Goal: Communication & Community: Answer question/provide support

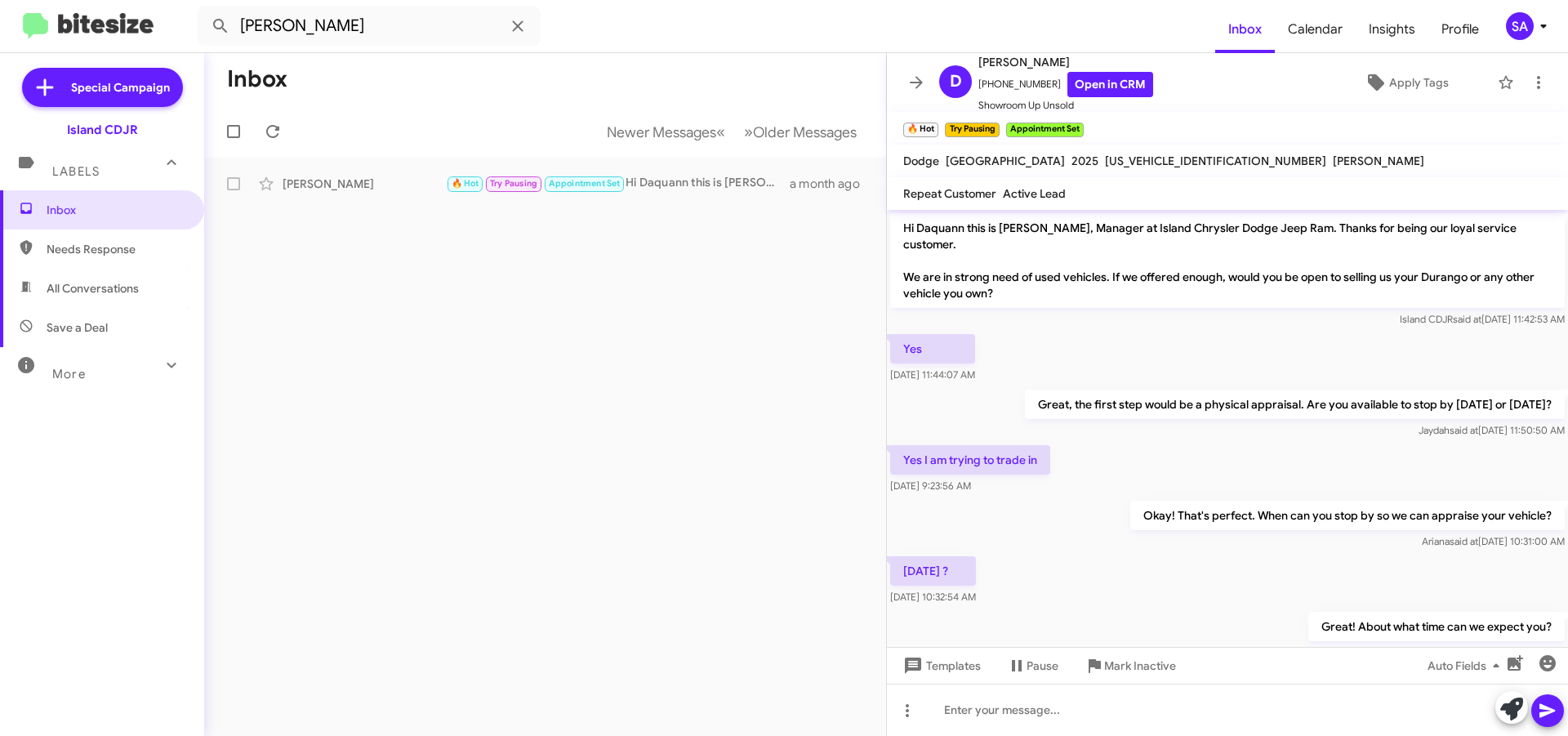
scroll to position [2410, 0]
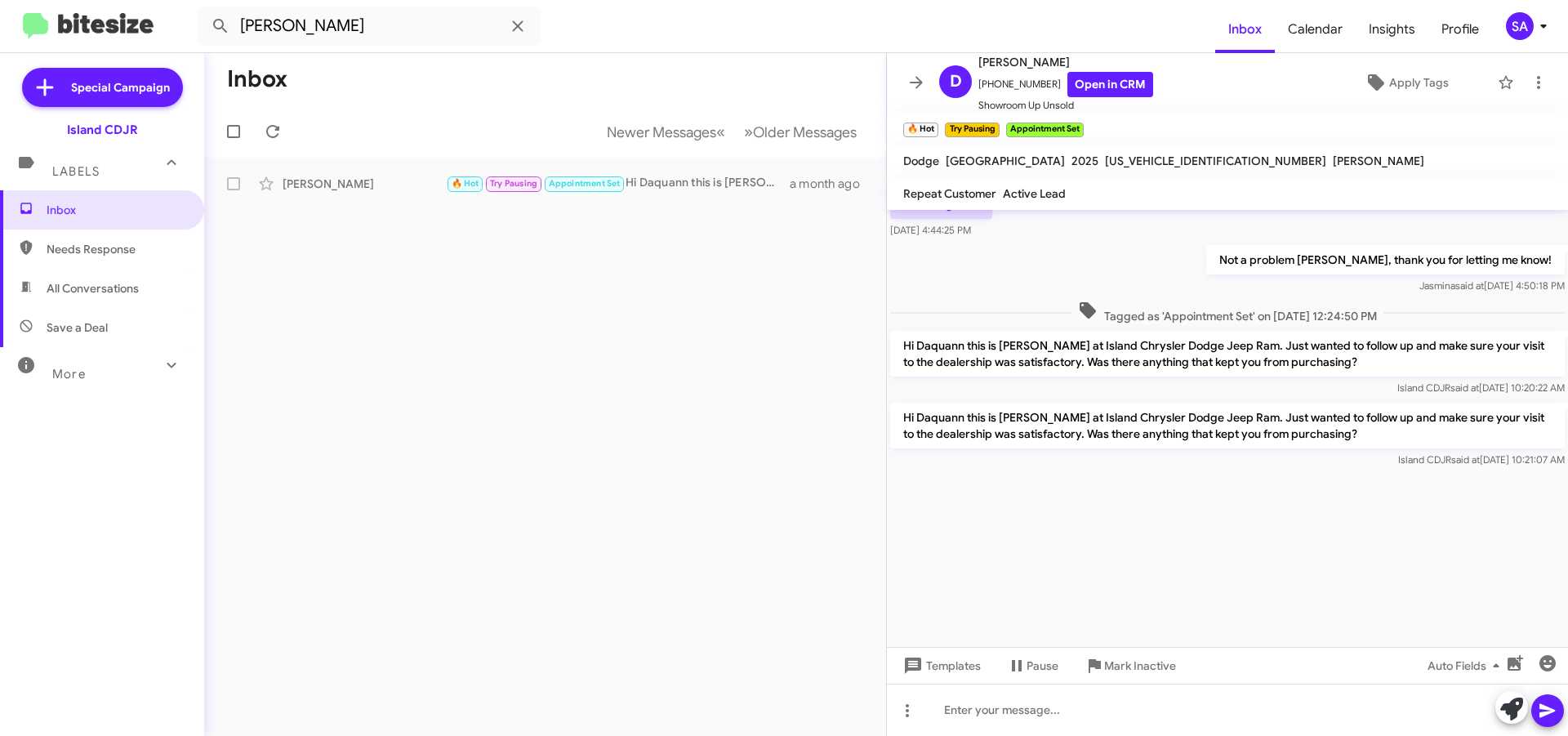
click at [73, 177] on span "Labels" at bounding box center [76, 171] width 47 height 15
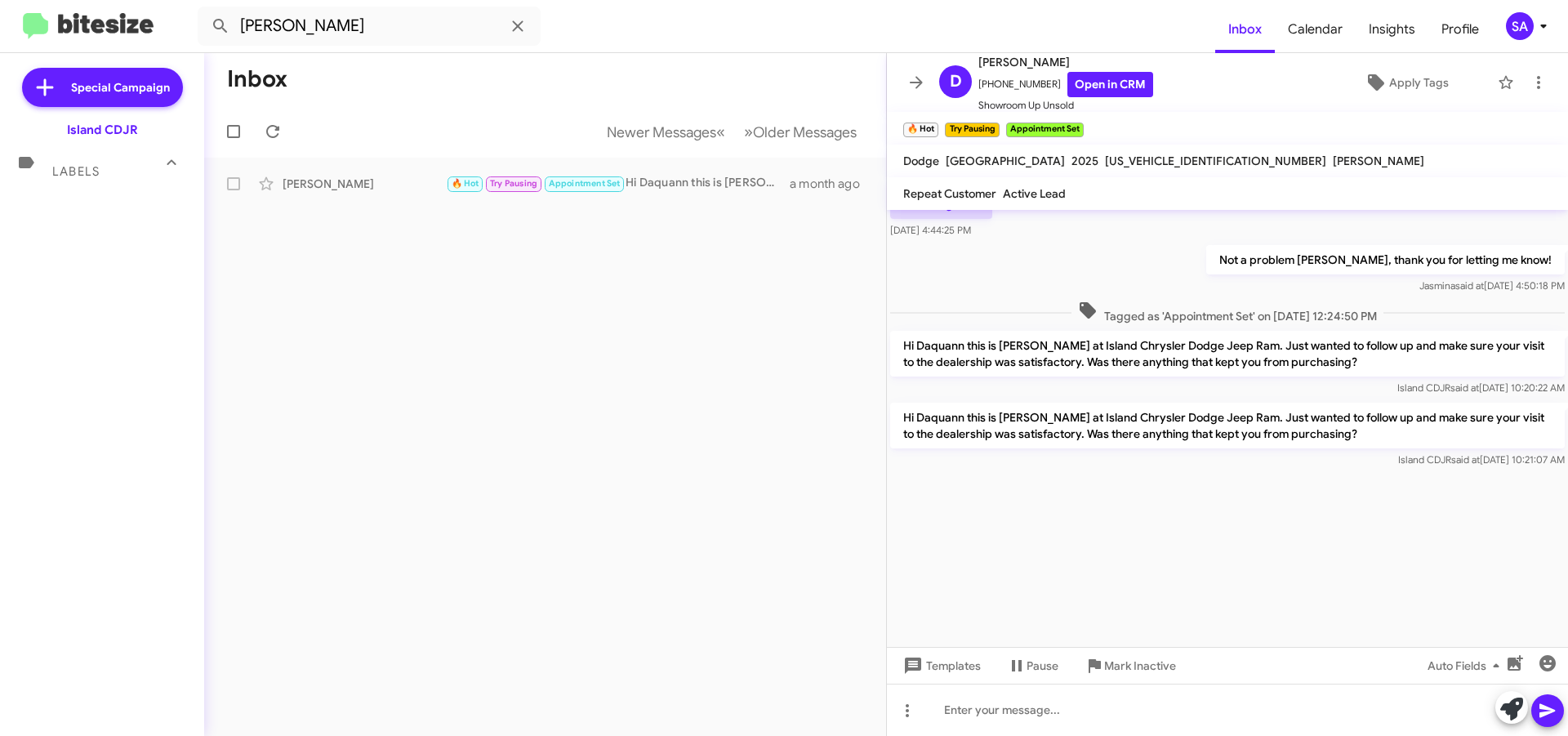
click at [73, 177] on span "Labels" at bounding box center [76, 171] width 47 height 15
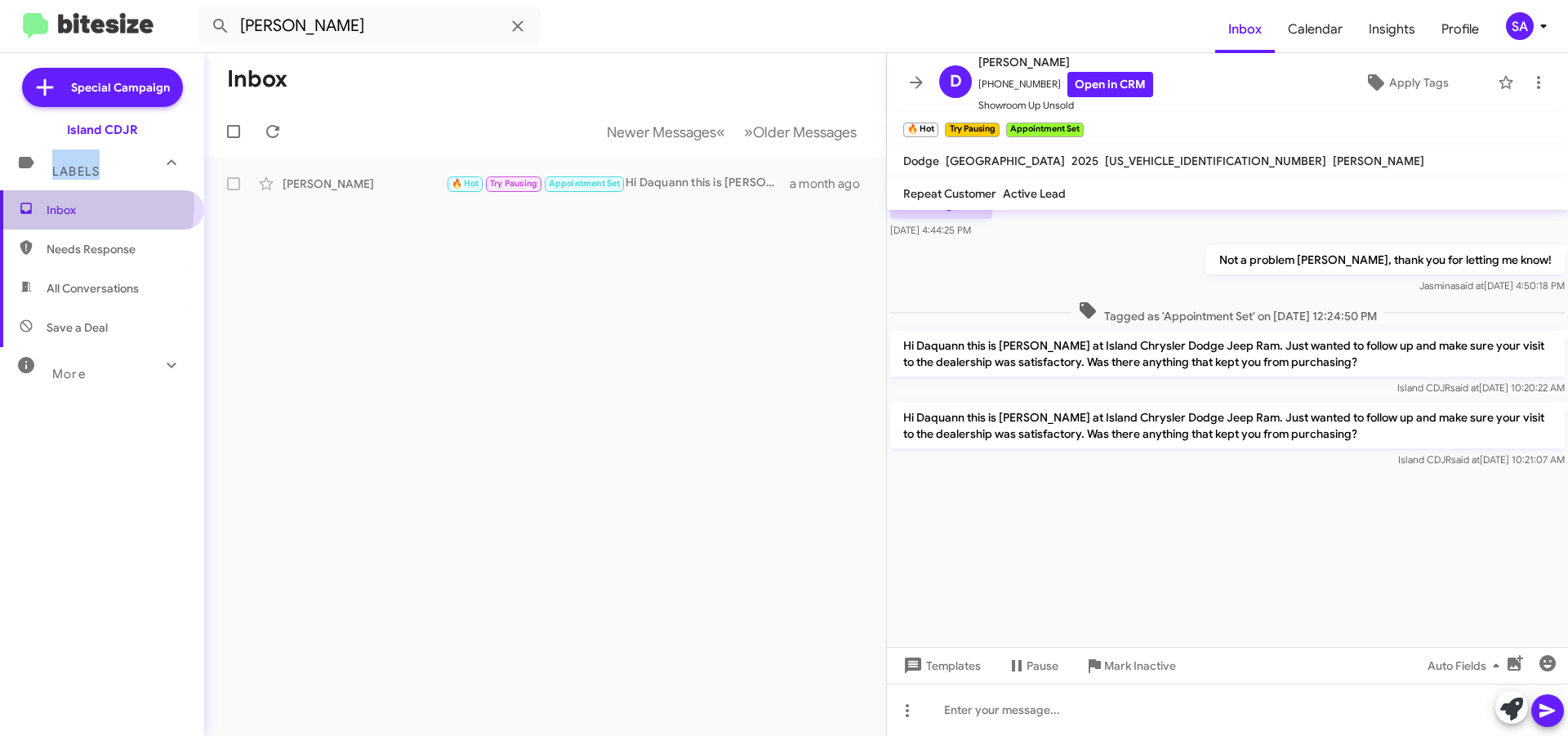
click at [61, 208] on span "Inbox" at bounding box center [115, 209] width 139 height 16
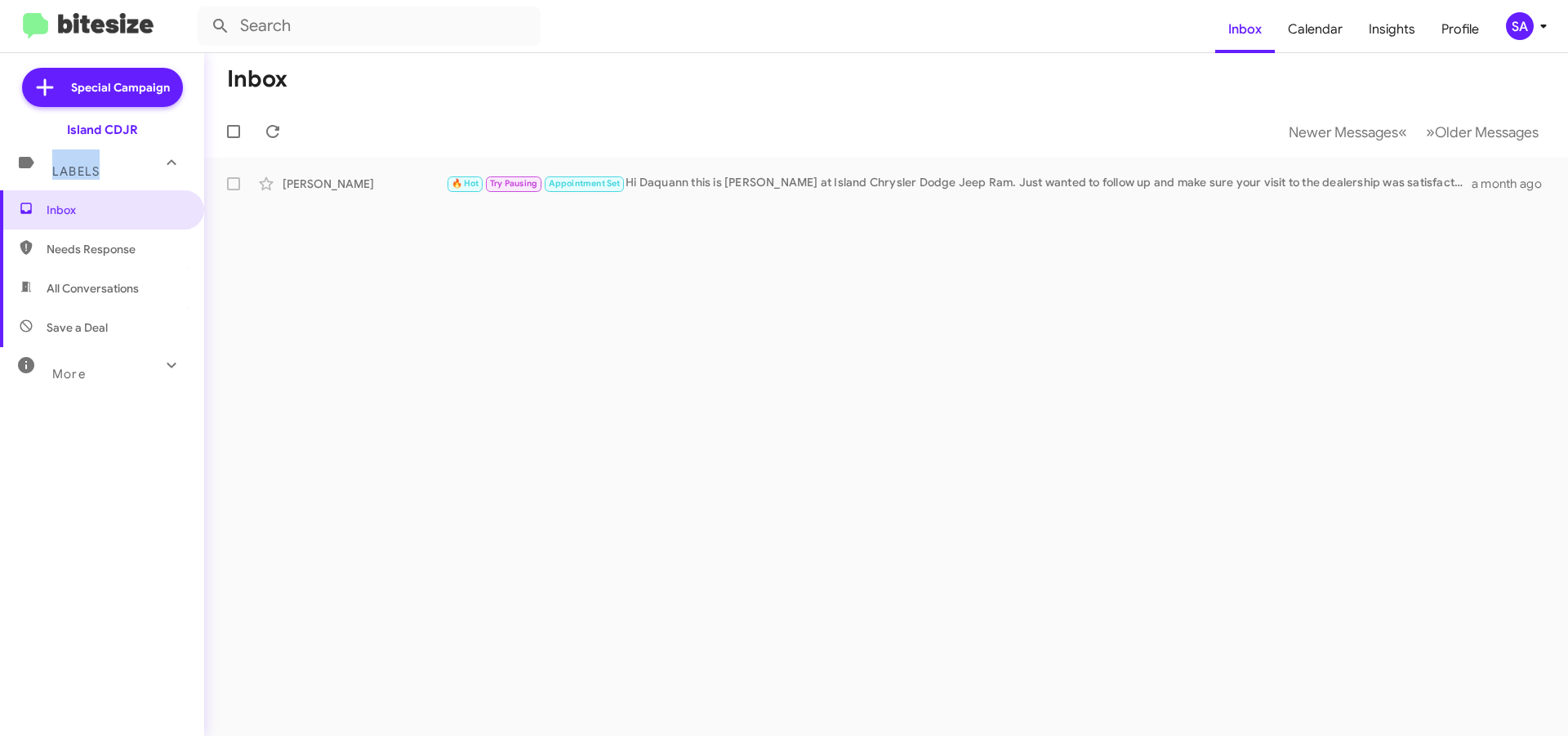
type input "[PERSON_NAME]"
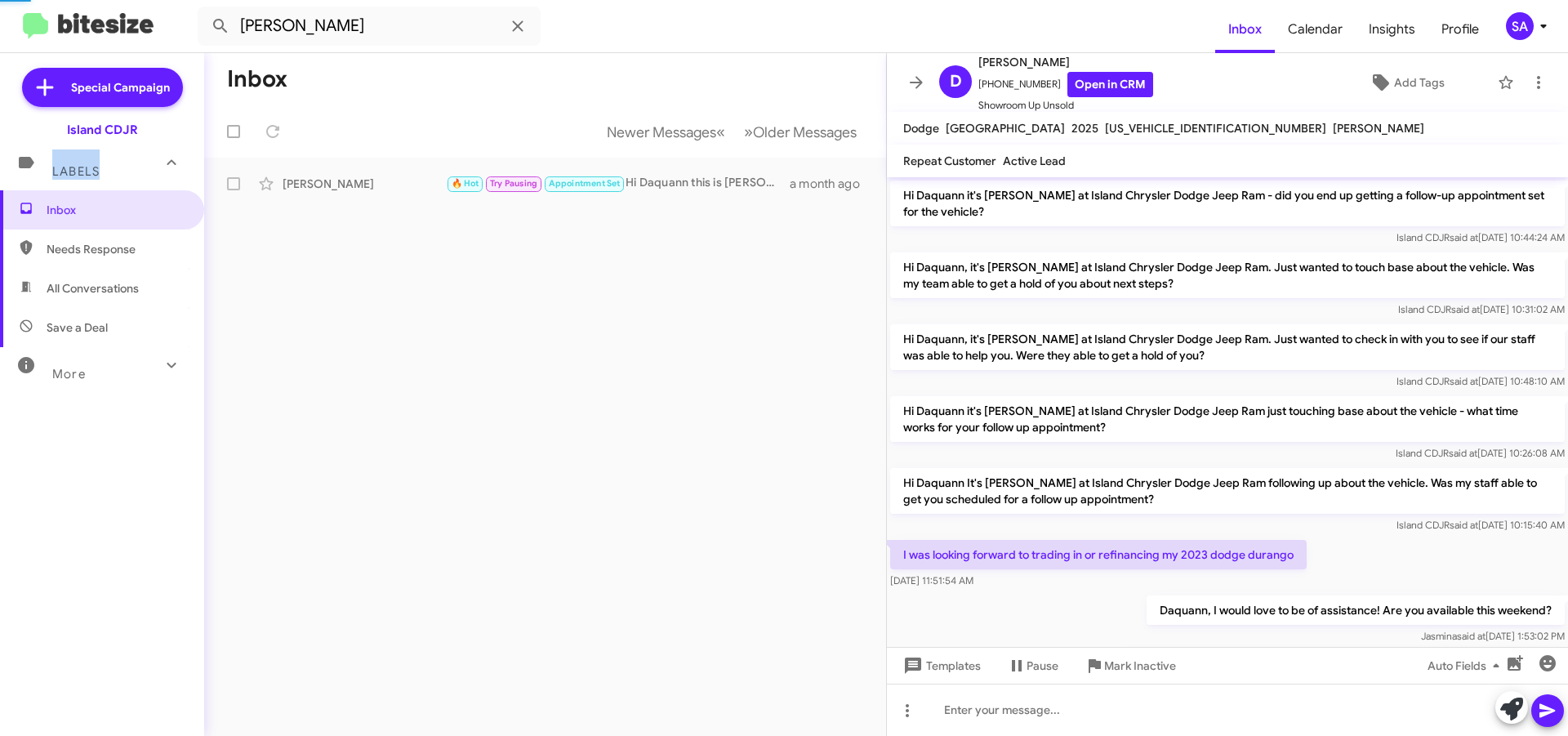
scroll to position [812, 0]
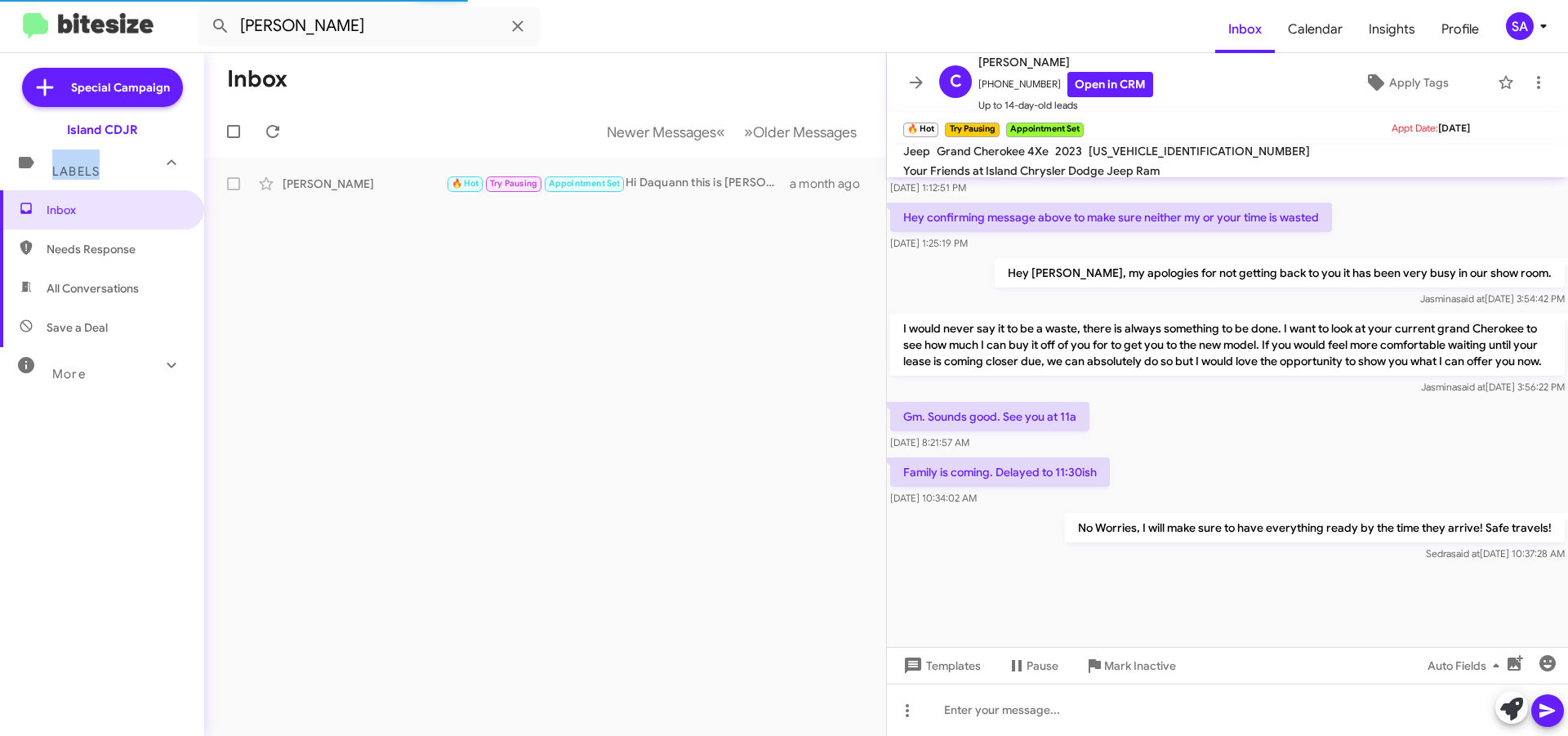
scroll to position [796, 0]
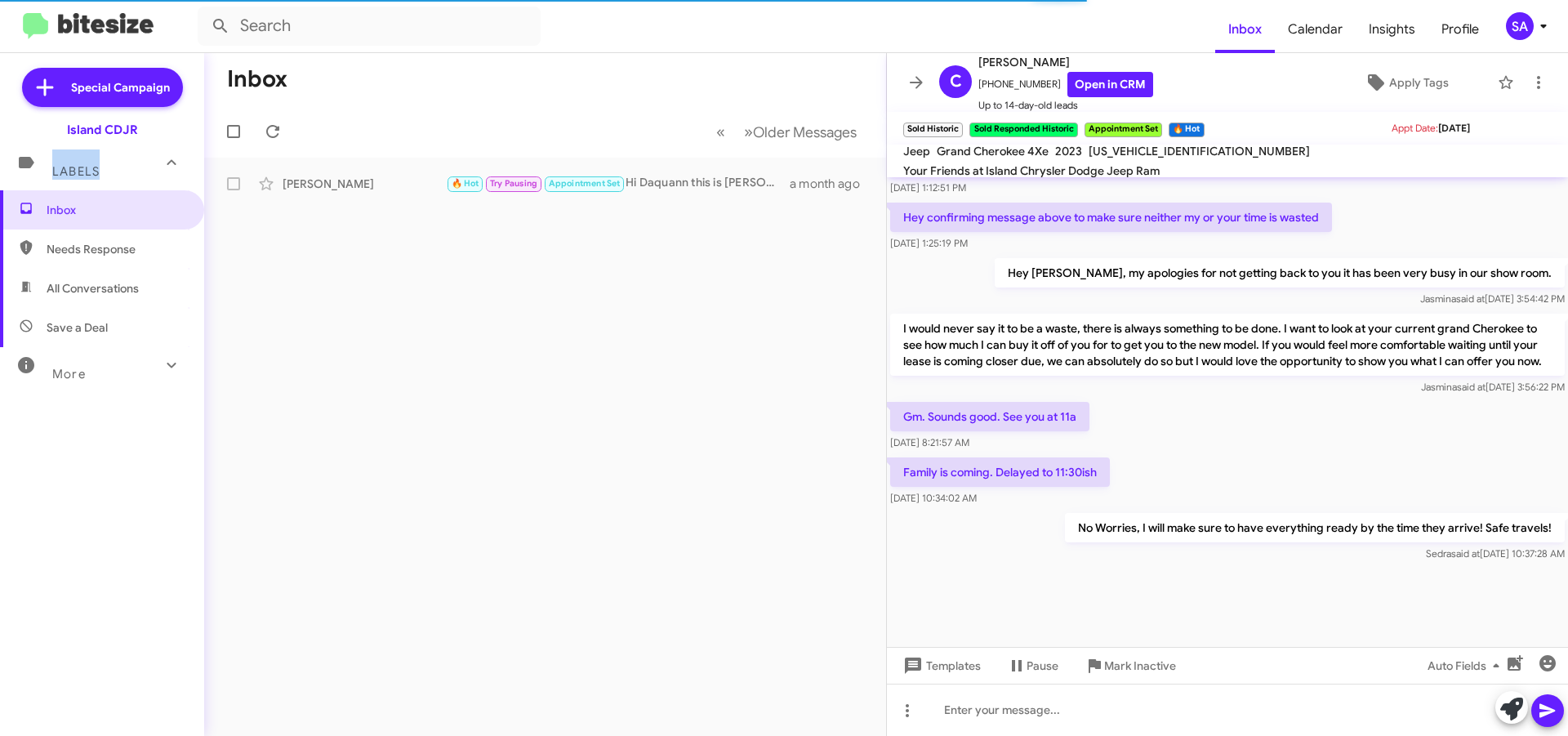
click at [121, 247] on span "Needs Response" at bounding box center [115, 249] width 139 height 16
type input "in:needs-response"
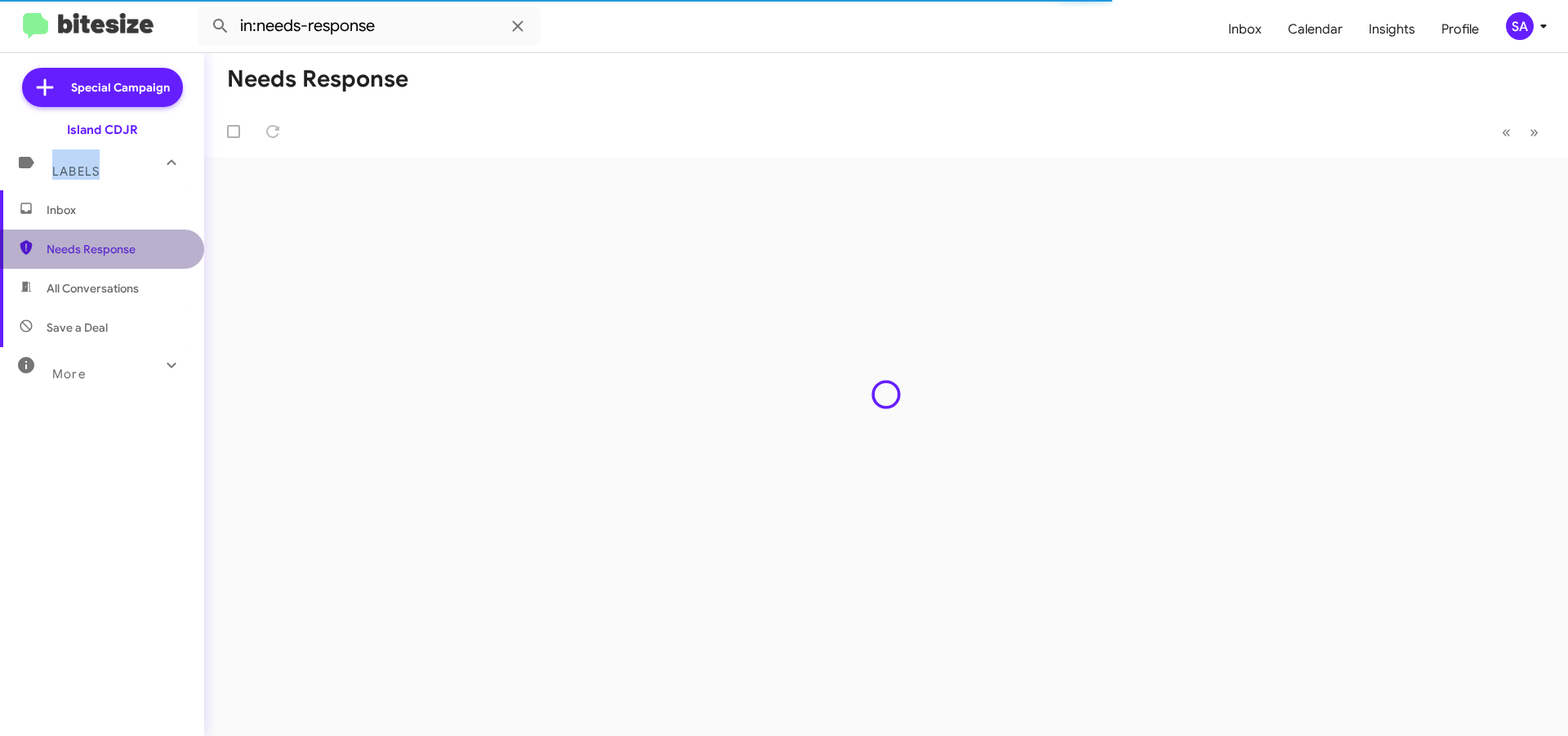
click at [122, 243] on span "Needs Response" at bounding box center [115, 249] width 139 height 16
click at [104, 214] on span "Inbox" at bounding box center [115, 209] width 139 height 16
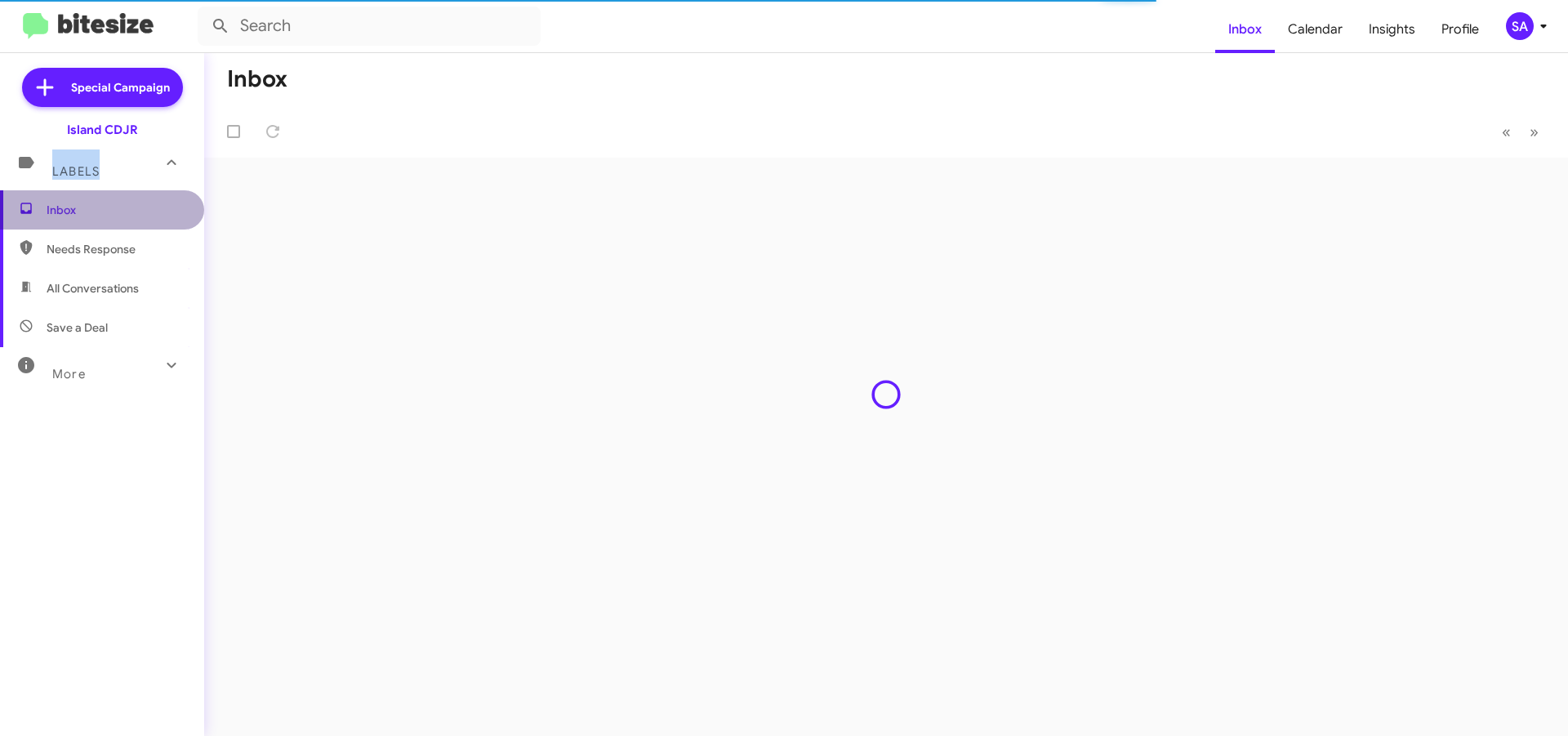
click at [104, 214] on span "Inbox" at bounding box center [115, 209] width 139 height 16
